Goal: Transaction & Acquisition: Download file/media

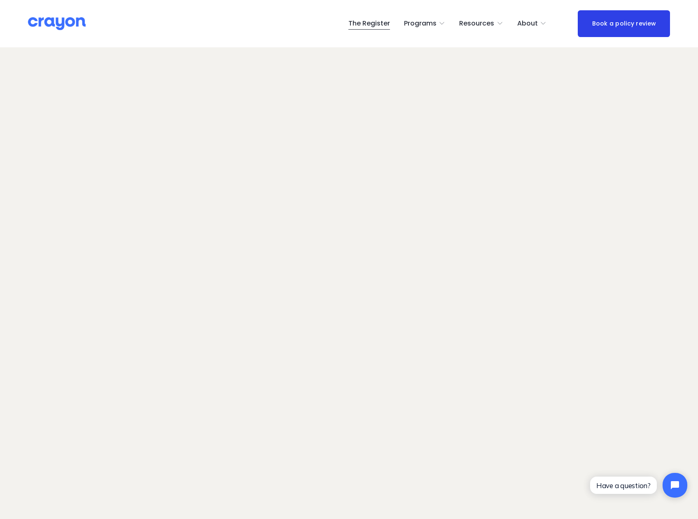
click at [488, 24] on span "Resources" at bounding box center [476, 24] width 35 height 12
click at [0, 0] on span "Parent Hub" at bounding box center [0, 0] width 0 height 0
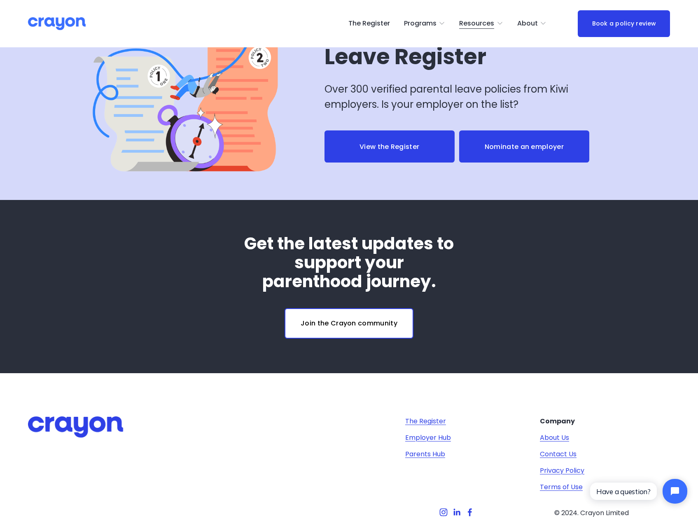
scroll to position [2714, 0]
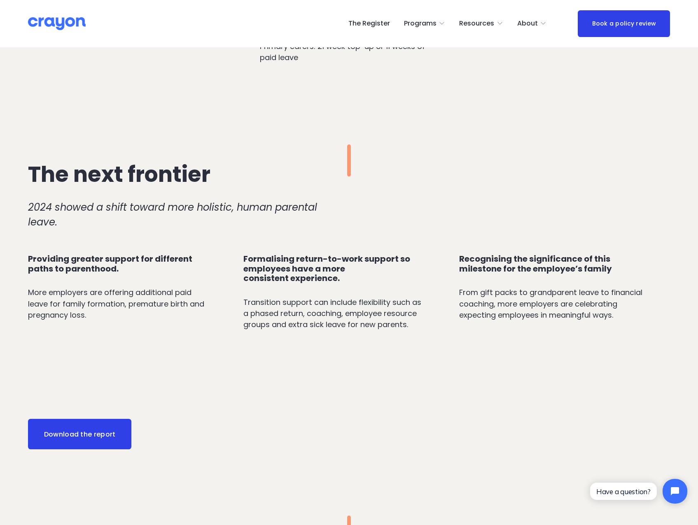
scroll to position [700, 0]
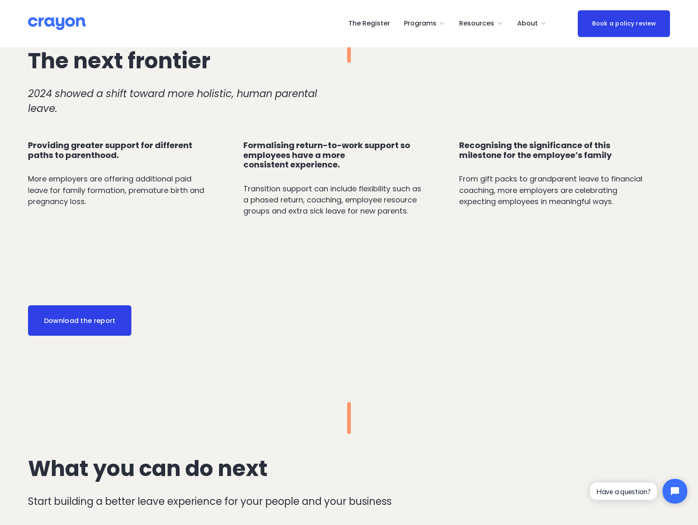
click at [73, 335] on link "Download the report" at bounding box center [80, 320] width 104 height 30
